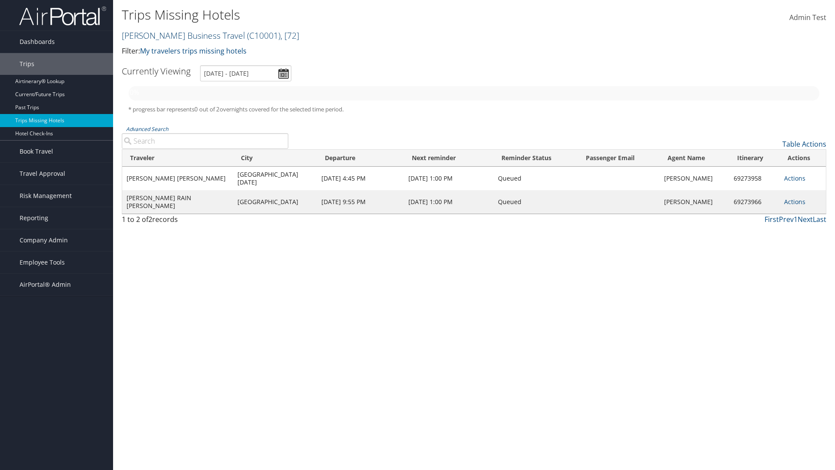
click at [179, 35] on link "Christopherson Business Travel ( C10001 ) , [ 72 ]" at bounding box center [210, 36] width 177 height 12
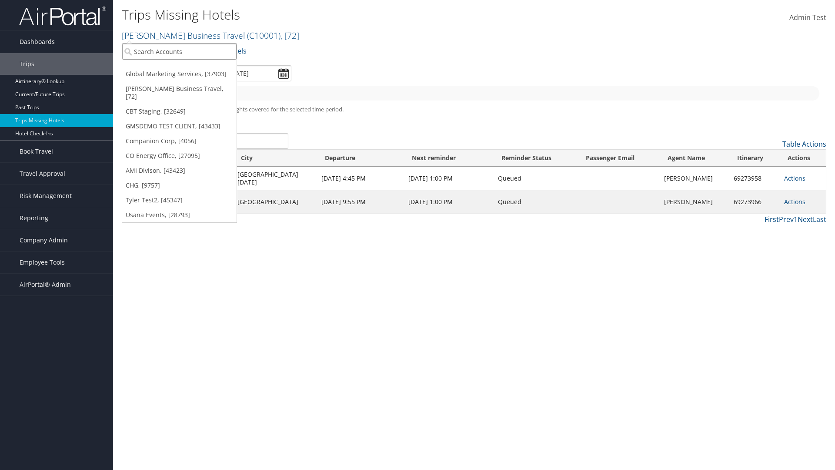
click at [179, 51] on input "search" at bounding box center [179, 52] width 114 height 16
type input "[PERSON_NAME] Business Travel"
click at [191, 75] on div "Account" at bounding box center [191, 75] width 148 height 8
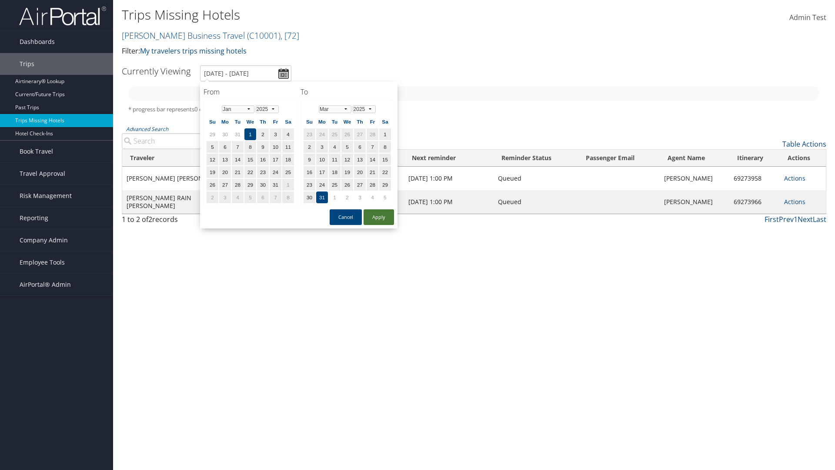
click at [379, 217] on button "Apply" at bounding box center [379, 217] width 30 height 16
type input "[DATE] - [DATE]"
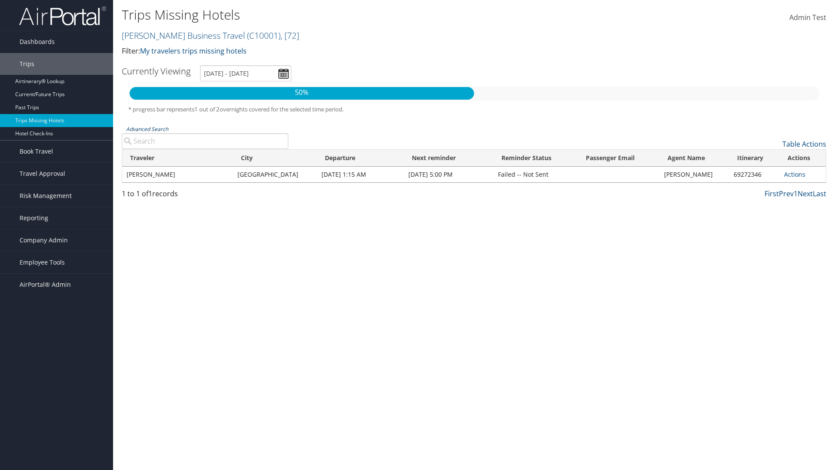
click at [147, 129] on link "Advanced Search" at bounding box center [147, 128] width 42 height 7
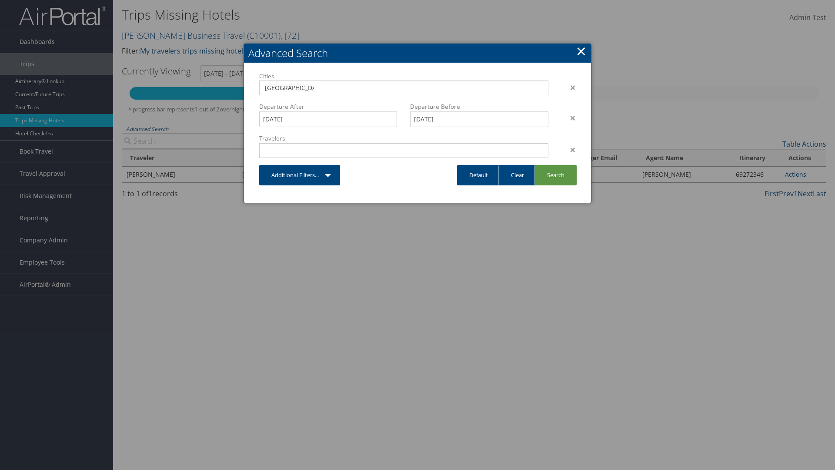
type input "[GEOGRAPHIC_DATA]"
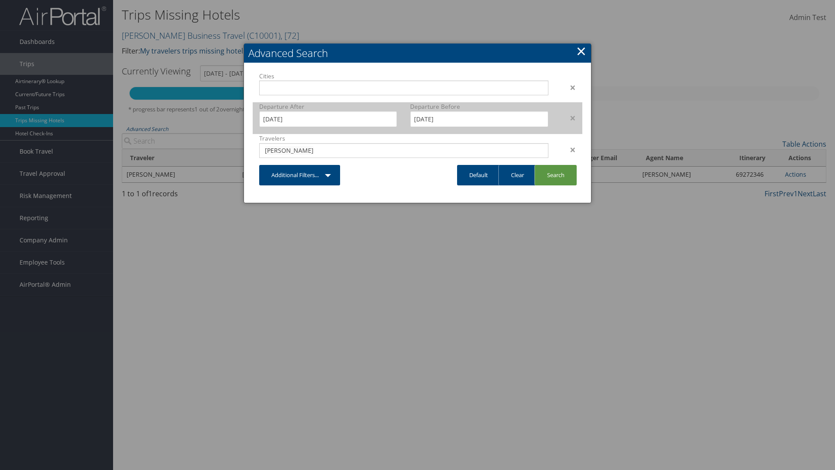
type input "[PERSON_NAME]"
click at [328, 119] on input "[DATE]" at bounding box center [328, 119] width 138 height 16
type input "[PERSON_NAME]"
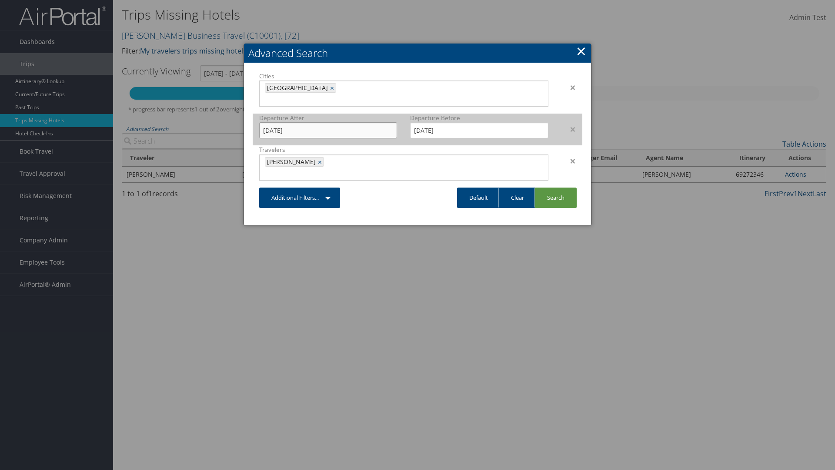
type input "[DATE]"
click at [479, 122] on input "[DATE]" at bounding box center [479, 130] width 138 height 16
type input "[DATE]"
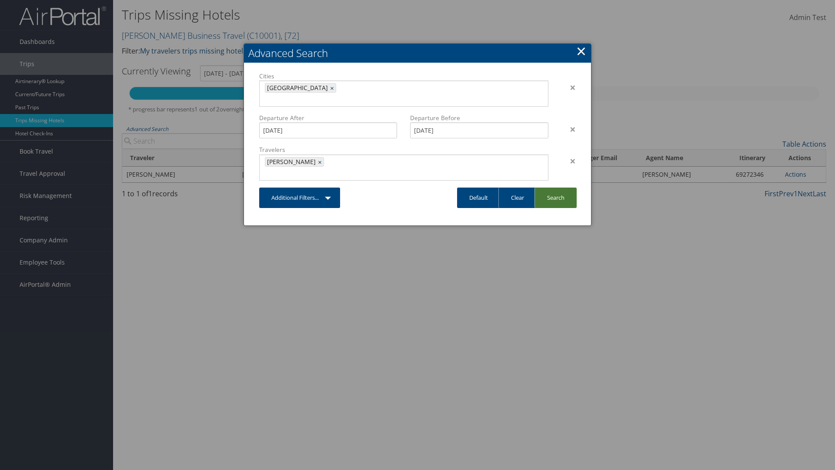
click at [556, 188] on link "Search" at bounding box center [556, 198] width 42 height 20
type input "[DATE] - [DATE]"
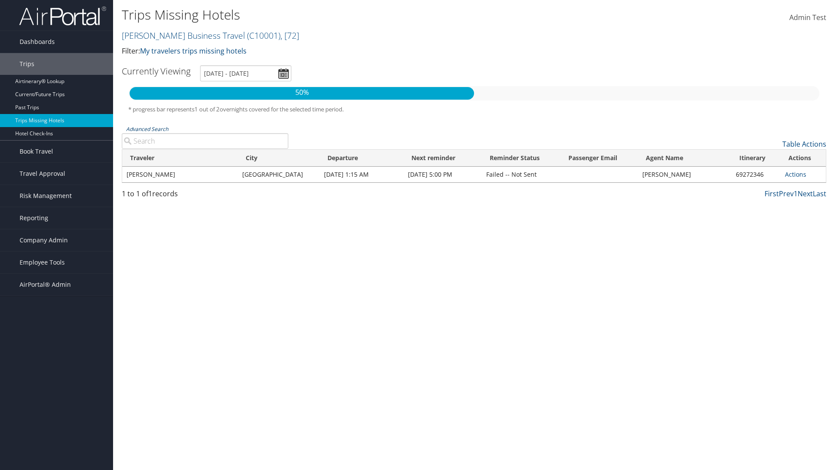
click at [147, 129] on link "Advanced Search" at bounding box center [147, 128] width 42 height 7
